Goal: Communication & Community: Share content

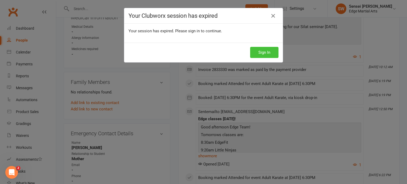
click at [255, 55] on button "Sign In" at bounding box center [264, 52] width 28 height 11
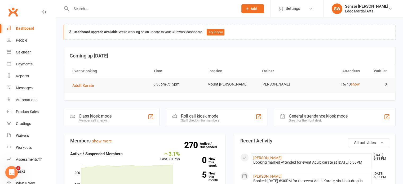
click at [88, 10] on input "text" at bounding box center [152, 8] width 165 height 7
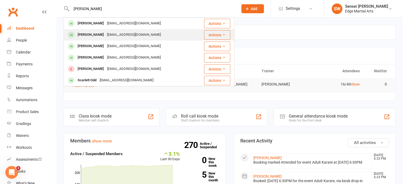
type input "[PERSON_NAME]"
click at [89, 34] on div "[PERSON_NAME]" at bounding box center [90, 35] width 29 height 8
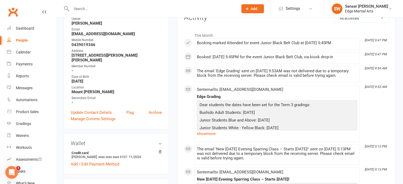
scroll to position [77, 0]
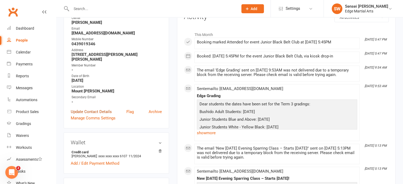
click at [91, 109] on link "Update Contact Details" at bounding box center [91, 112] width 41 height 6
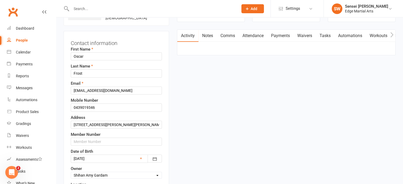
scroll to position [43, 0]
click at [94, 91] on input "[EMAIL_ADDRESS][DOMAIN_NAME]" at bounding box center [116, 90] width 91 height 8
click at [95, 90] on input "[EMAIL_ADDRESS][DOMAIN_NAME]" at bounding box center [116, 90] width 91 height 8
click at [117, 90] on input "[EMAIL_ADDRESS][DOMAIN_NAME]" at bounding box center [116, 90] width 91 height 8
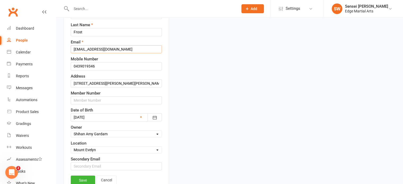
scroll to position [84, 0]
type input "[EMAIL_ADDRESS][DOMAIN_NAME]"
drag, startPoint x: 90, startPoint y: 175, endPoint x: 194, endPoint y: 121, distance: 117.2
click at [81, 178] on link "Save" at bounding box center [83, 180] width 24 height 10
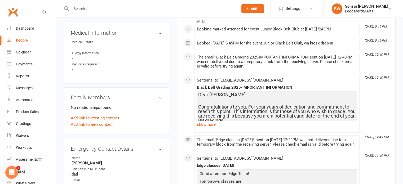
scroll to position [338, 0]
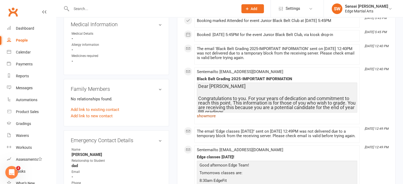
click at [202, 115] on link "show more" at bounding box center [277, 115] width 160 height 7
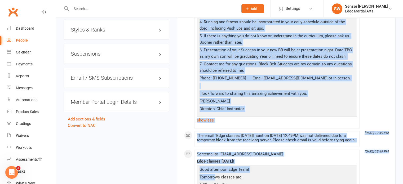
scroll to position [547, 0]
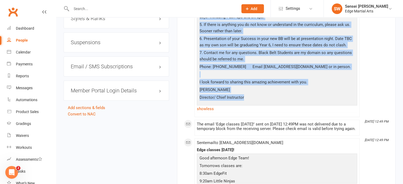
drag, startPoint x: 199, startPoint y: 83, endPoint x: 243, endPoint y: 97, distance: 45.7
copy div "Lore Ipsum Dolorsitametcon ad eli. Sed doei tempo in utlaboreet dol magnaaliqu …"
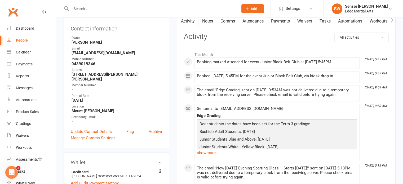
scroll to position [0, 0]
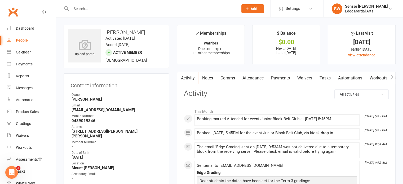
click at [229, 78] on link "Comms" at bounding box center [228, 78] width 22 height 12
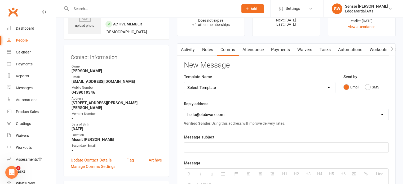
scroll to position [29, 0]
click at [198, 148] on p at bounding box center [286, 147] width 198 height 6
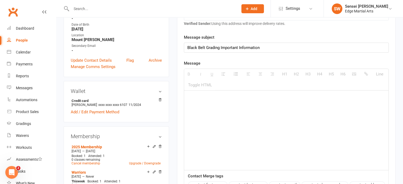
scroll to position [129, 0]
click at [203, 93] on div at bounding box center [286, 129] width 204 height 79
paste div
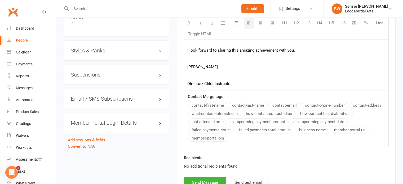
scroll to position [545, 0]
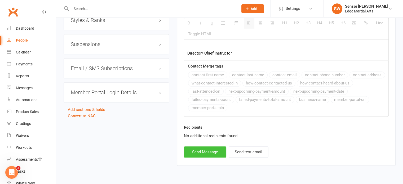
click at [200, 150] on button "Send Message" at bounding box center [205, 151] width 42 height 11
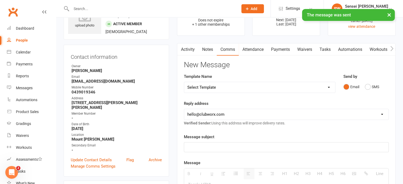
scroll to position [0, 0]
